Goal: Information Seeking & Learning: Learn about a topic

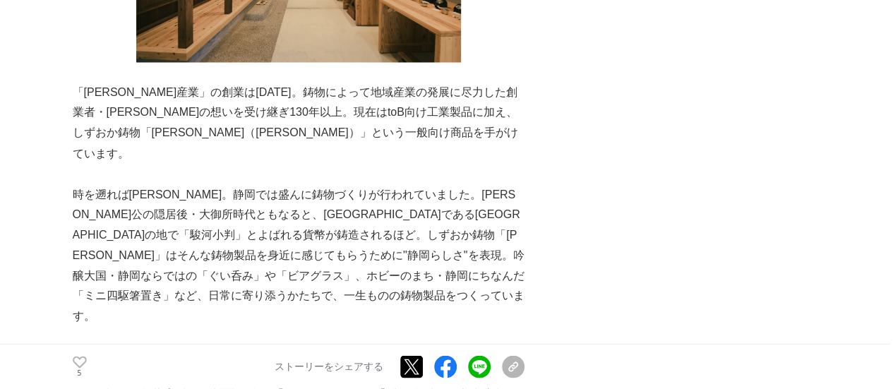
scroll to position [1214, 0]
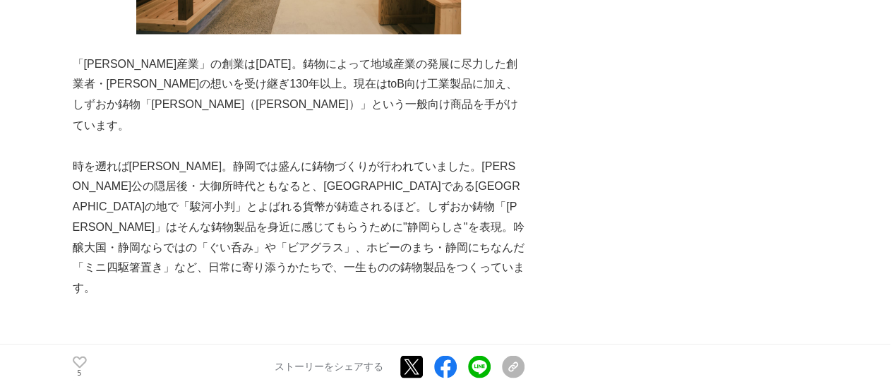
click at [339, 156] on p "時を遡れば[PERSON_NAME]。静岡では盛んに鋳物づくりが行われていました。[PERSON_NAME]公の隠居後・大御所時代ともなると、[GEOGRAP…" at bounding box center [299, 227] width 452 height 143
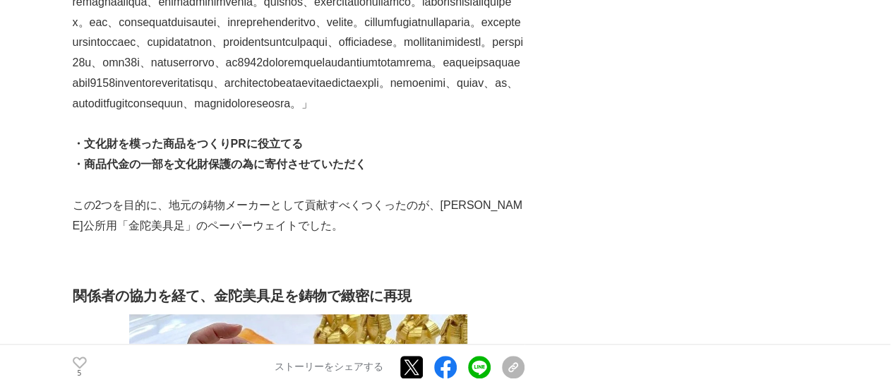
scroll to position [3335, 0]
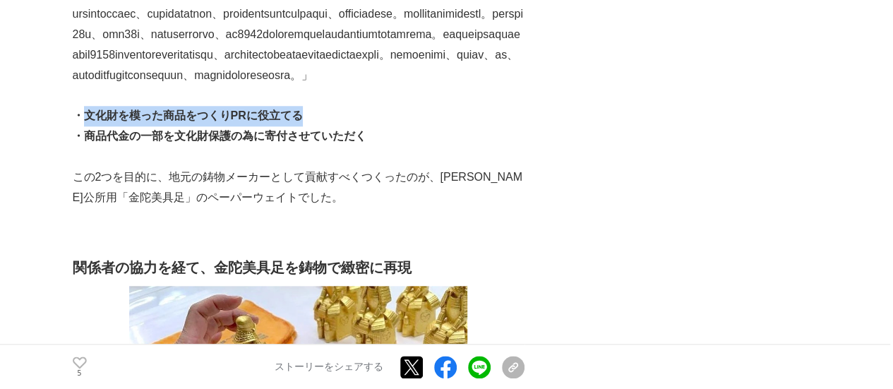
drag, startPoint x: 83, startPoint y: 183, endPoint x: 347, endPoint y: 176, distance: 264.0
click at [347, 126] on p "・文化財を模った商品をつくりPRに役立てる" at bounding box center [299, 116] width 452 height 20
copy strong "文化財を模った商品をつくりPRに役立てる"
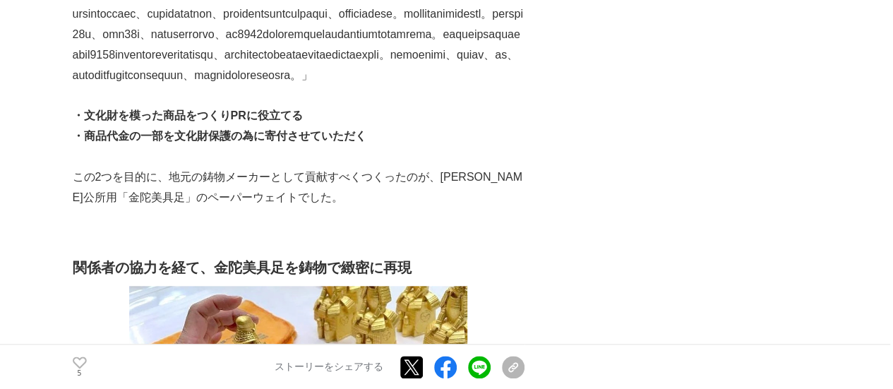
click at [219, 86] on p at bounding box center [299, 15] width 452 height 143
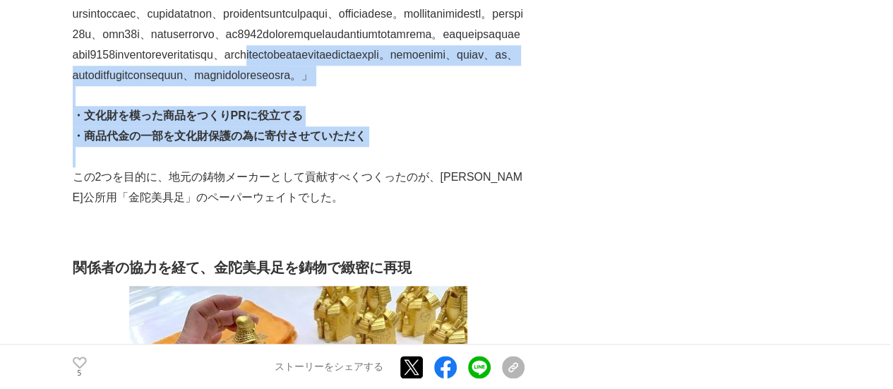
drag, startPoint x: 339, startPoint y: 92, endPoint x: 453, endPoint y: 208, distance: 162.7
copy div "文化財の保護にどれだけ莫大な費用が必要か想像を絶します。そういう事実を知り、地域に住み、また、[PERSON_NAME]公に[PERSON_NAME]のある産…"
